Goal: Find specific page/section: Find specific page/section

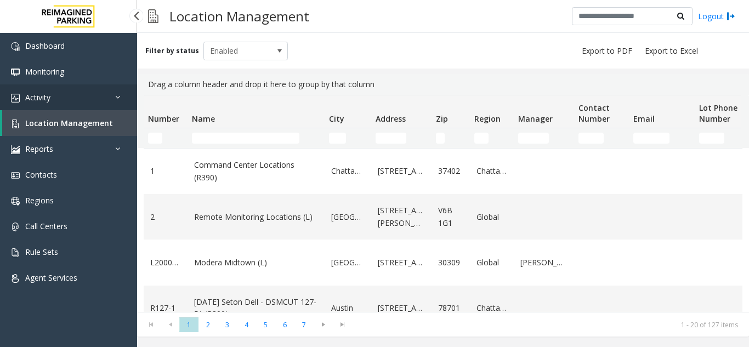
click at [97, 100] on link "Activity" at bounding box center [68, 97] width 137 height 26
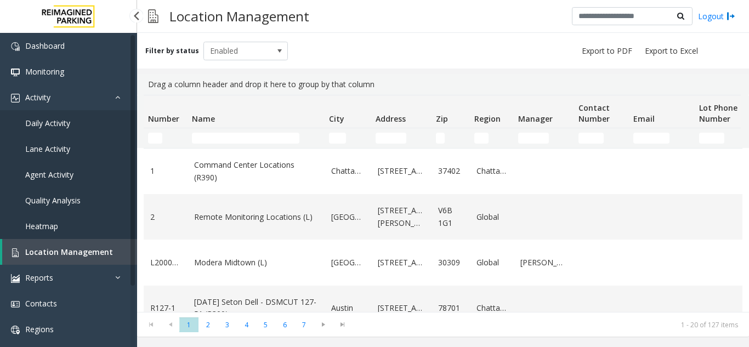
click at [71, 169] on span "Agent Activity" at bounding box center [49, 174] width 48 height 10
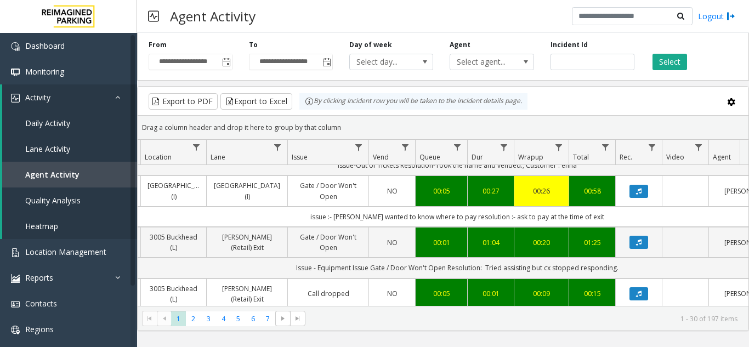
scroll to position [110, 192]
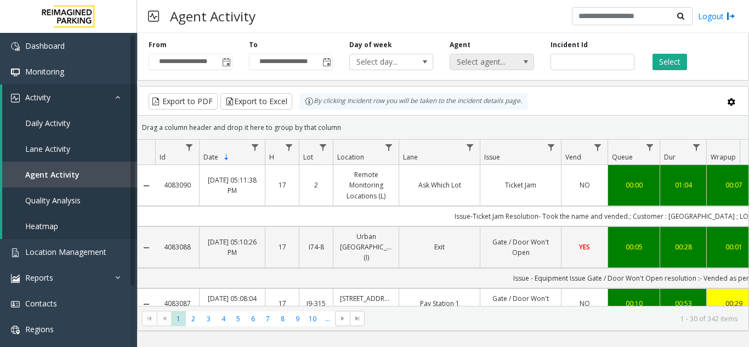
scroll to position [110, 192]
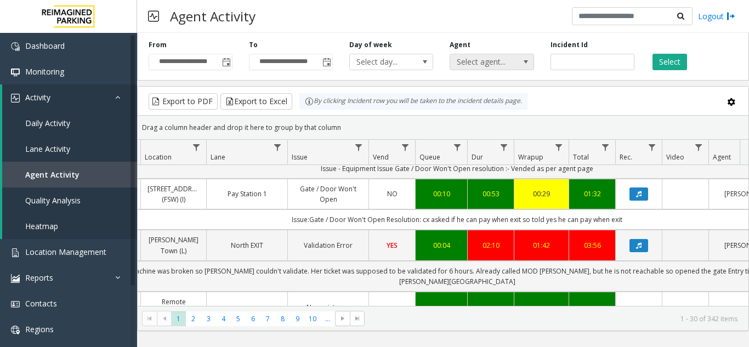
click at [503, 63] on span "Select agent..." at bounding box center [483, 61] width 66 height 15
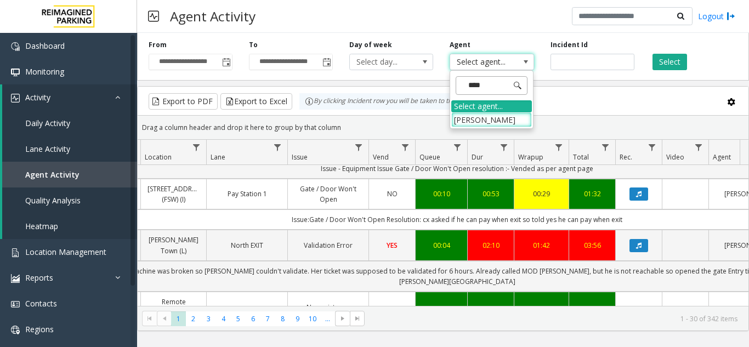
type input "*****"
click at [479, 116] on li "[PERSON_NAME]" at bounding box center [491, 119] width 81 height 15
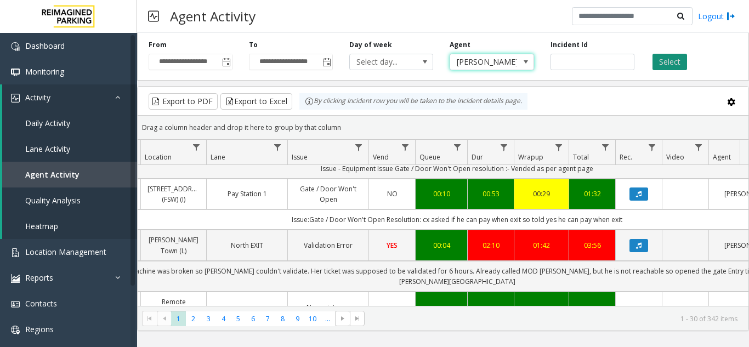
click at [671, 63] on button "Select" at bounding box center [670, 62] width 35 height 16
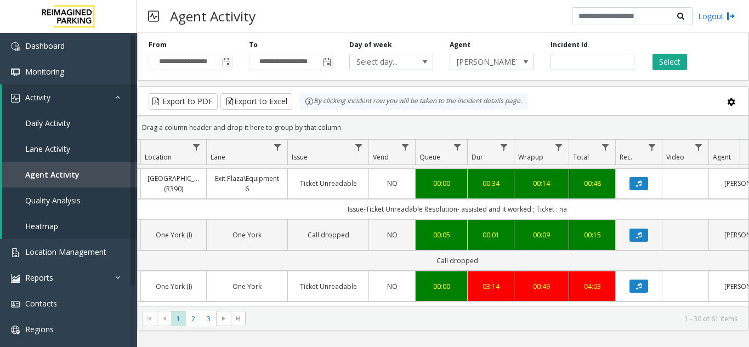
scroll to position [1042, 192]
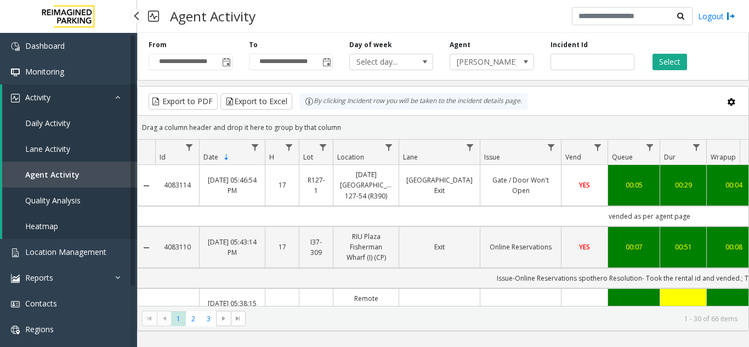
scroll to position [1042, 192]
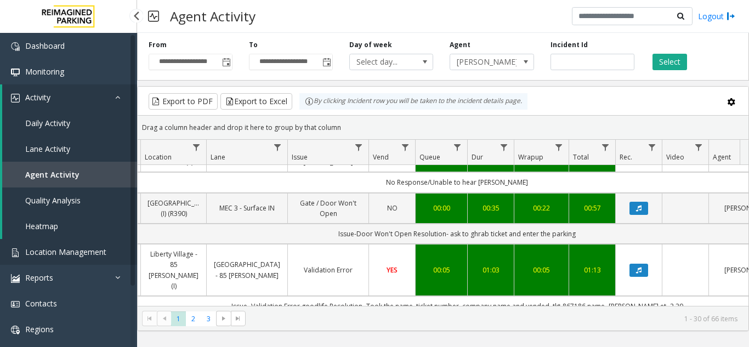
click at [68, 254] on span "Location Management" at bounding box center [65, 252] width 81 height 10
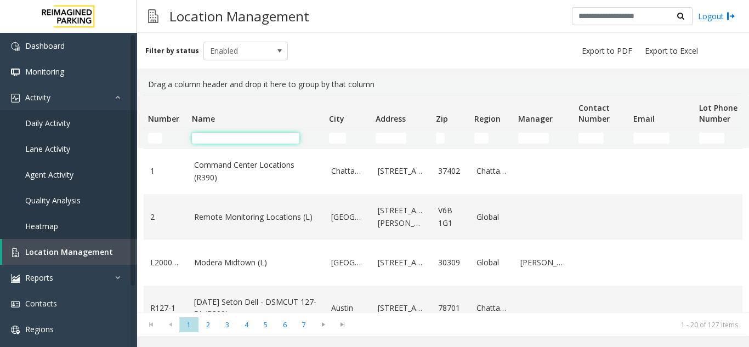
click at [261, 136] on input "Name Filter" at bounding box center [245, 138] width 107 height 11
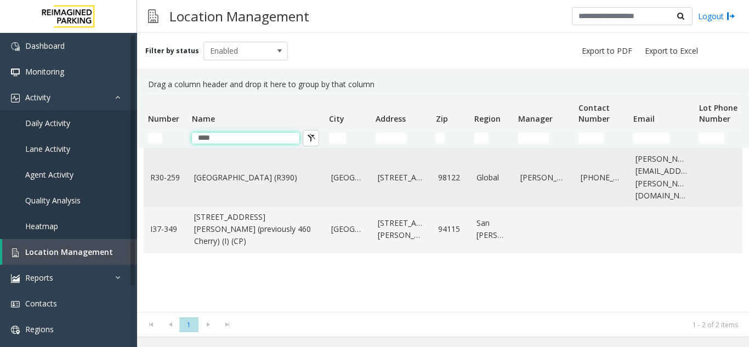
type input "****"
click at [258, 172] on link "Cherry Hill (R390)" at bounding box center [256, 178] width 124 height 12
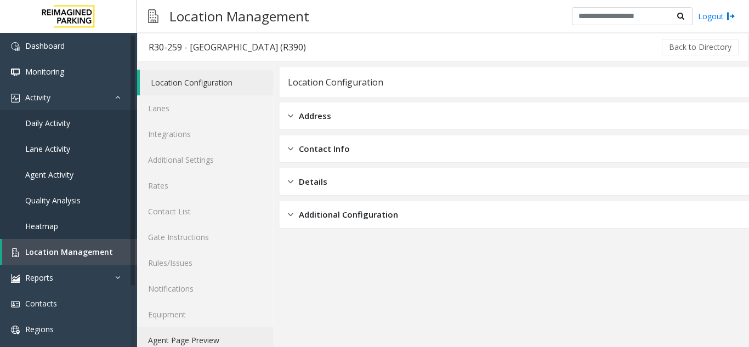
click at [217, 338] on link "Agent Page Preview" at bounding box center [205, 340] width 137 height 26
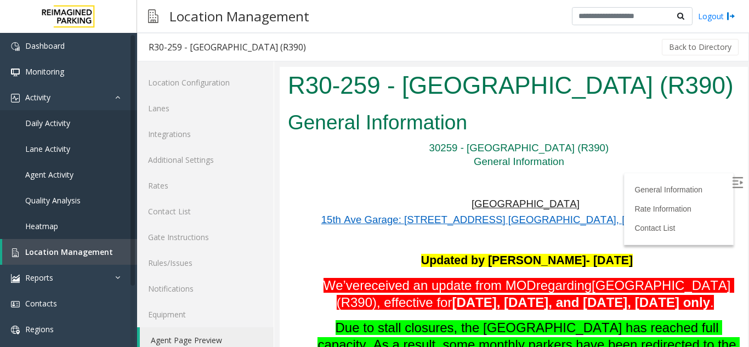
click at [732, 180] on img at bounding box center [737, 182] width 11 height 11
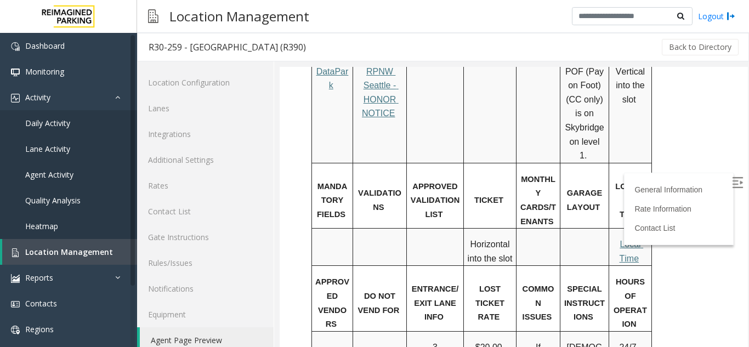
scroll to position [713, 0]
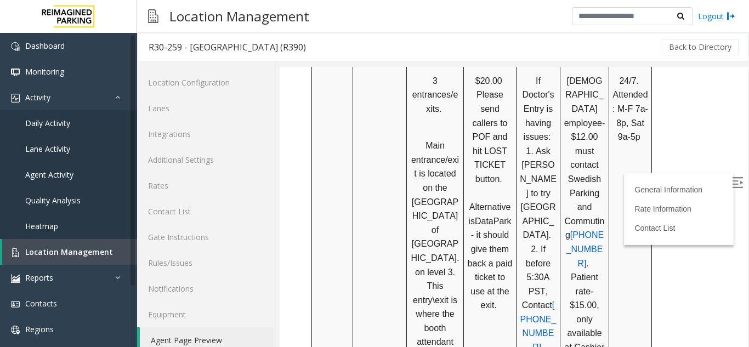
scroll to position [1055, 0]
